Goal: Check status

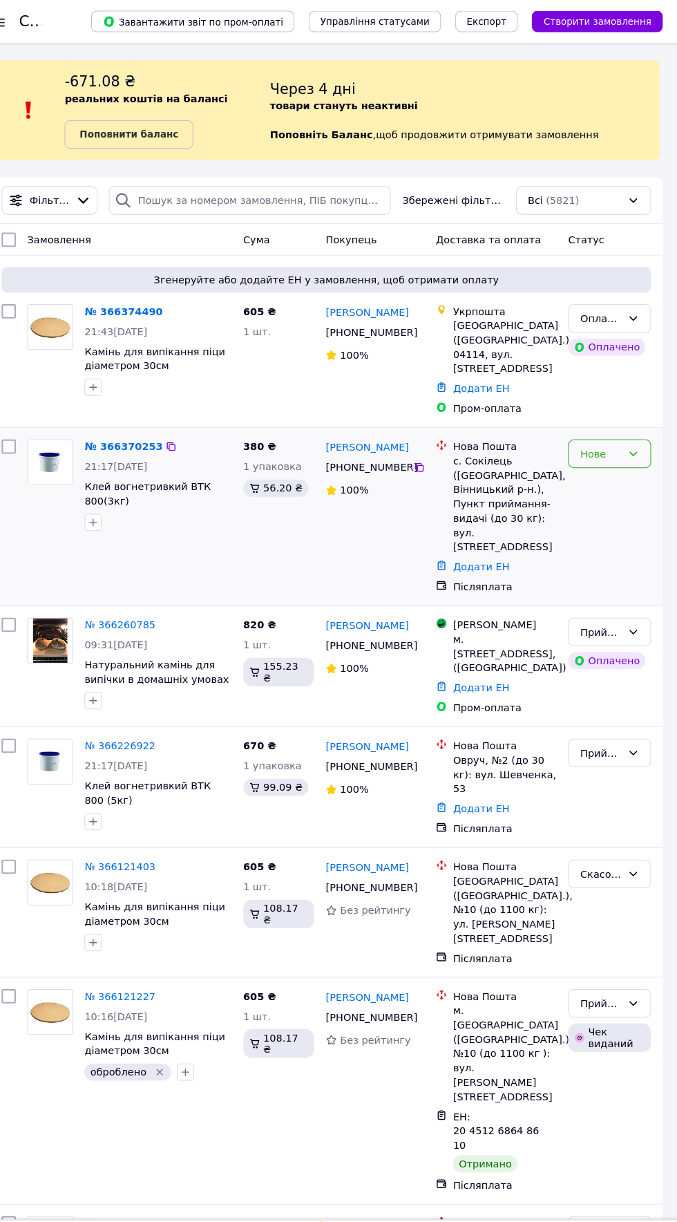
click at [635, 433] on icon at bounding box center [634, 438] width 11 height 11
click at [618, 451] on li "Прийнято" at bounding box center [612, 453] width 79 height 25
click at [620, 307] on div "Оплачено" at bounding box center [604, 307] width 40 height 15
click at [626, 332] on li "Прийнято" at bounding box center [612, 336] width 79 height 25
